Goal: Task Accomplishment & Management: Complete application form

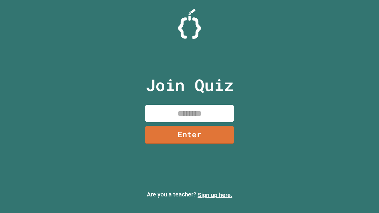
click at [215, 195] on link "Sign up here." at bounding box center [215, 194] width 35 height 7
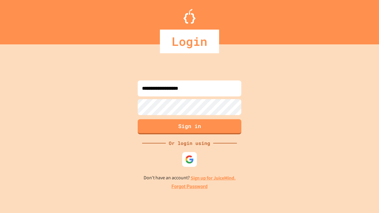
type input "**********"
